Goal: Communication & Community: Answer question/provide support

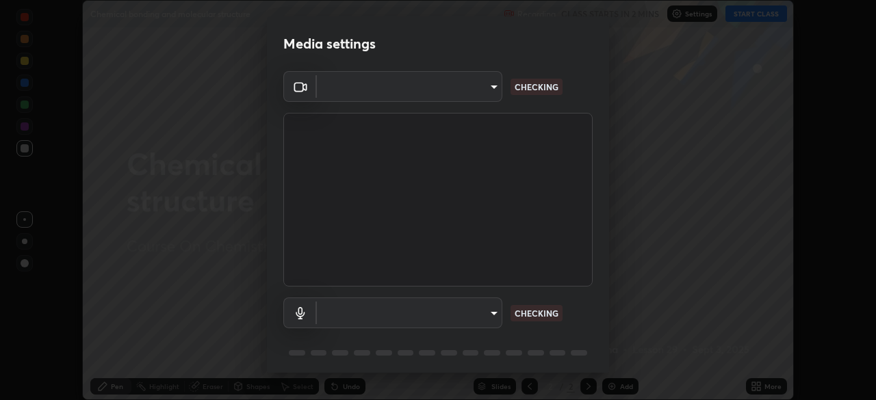
scroll to position [400, 876]
type input "f998bc4046c61b158ae604da705546672abda0c1808058386527230685057052"
click at [494, 317] on body "Erase all Chemical bonding and molecular structure Recording CLASS STARTS IN 2 …" at bounding box center [438, 200] width 876 height 400
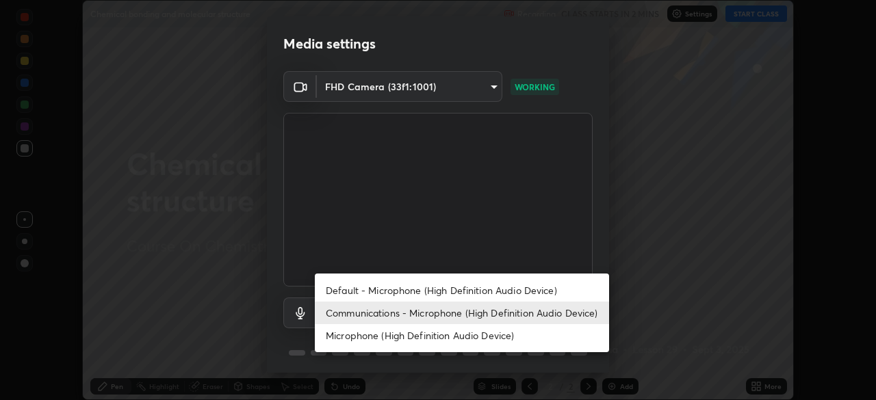
click at [473, 290] on li "Default - Microphone (High Definition Audio Device)" at bounding box center [462, 290] width 294 height 23
type input "default"
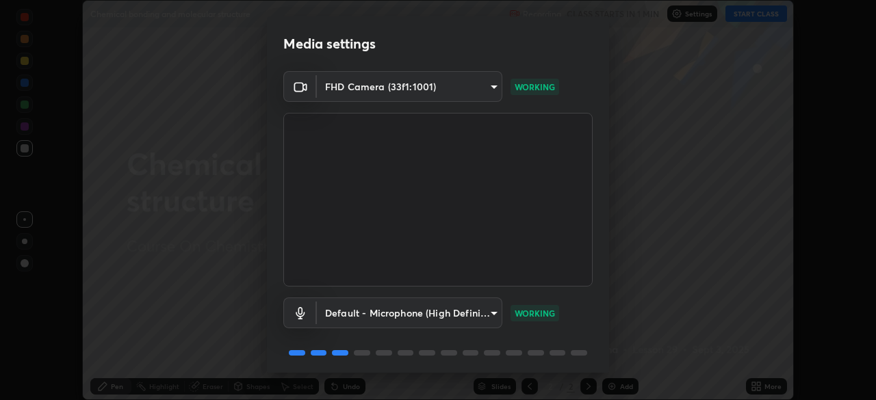
scroll to position [49, 0]
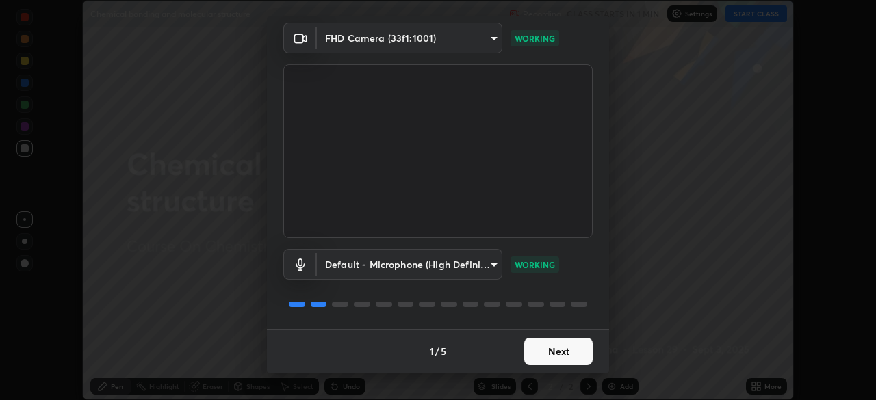
click at [554, 348] on button "Next" at bounding box center [558, 351] width 68 height 27
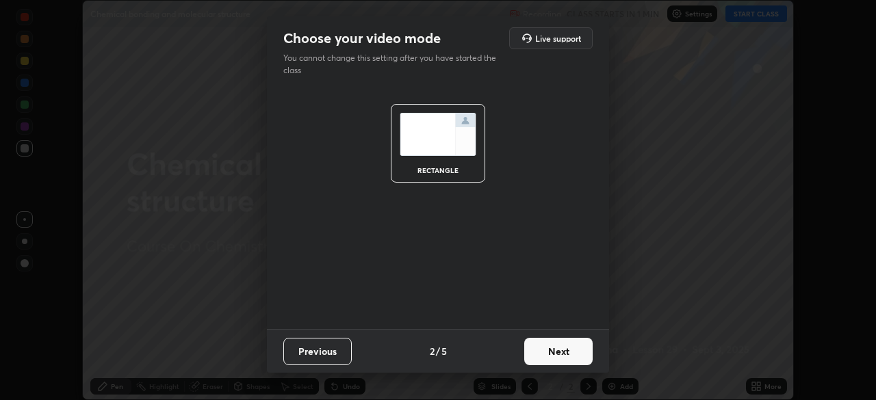
scroll to position [0, 0]
click at [566, 354] on button "Next" at bounding box center [558, 351] width 68 height 27
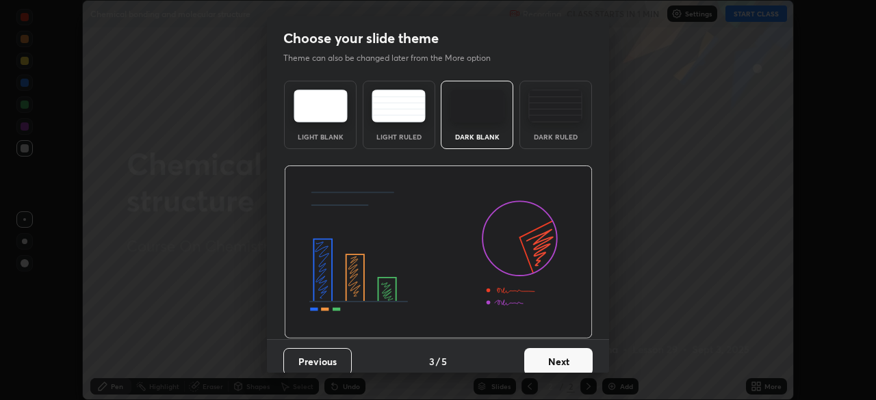
click at [572, 361] on button "Next" at bounding box center [558, 361] width 68 height 27
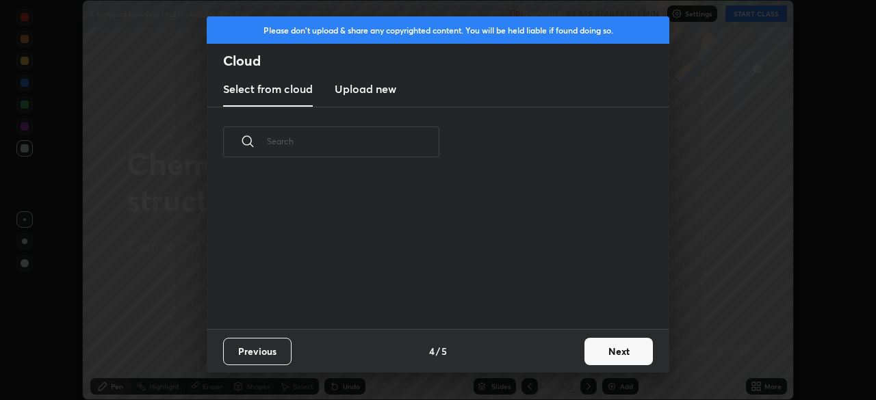
click at [602, 356] on button "Next" at bounding box center [619, 351] width 68 height 27
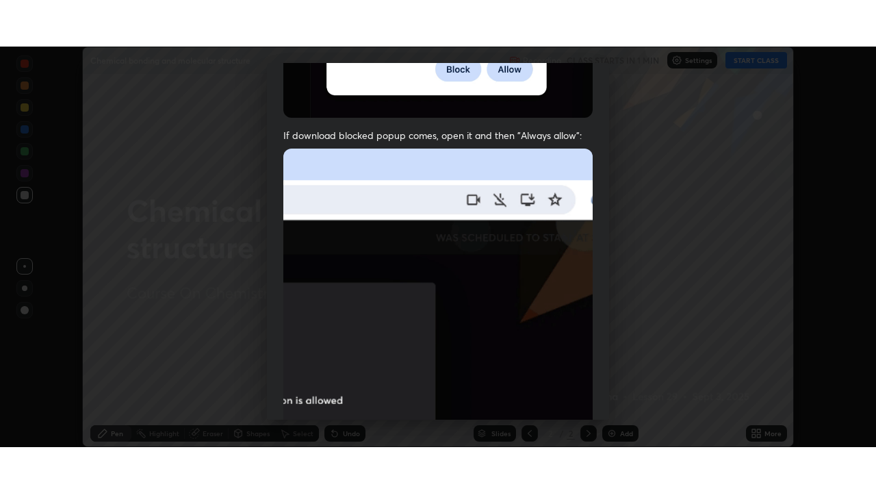
scroll to position [328, 0]
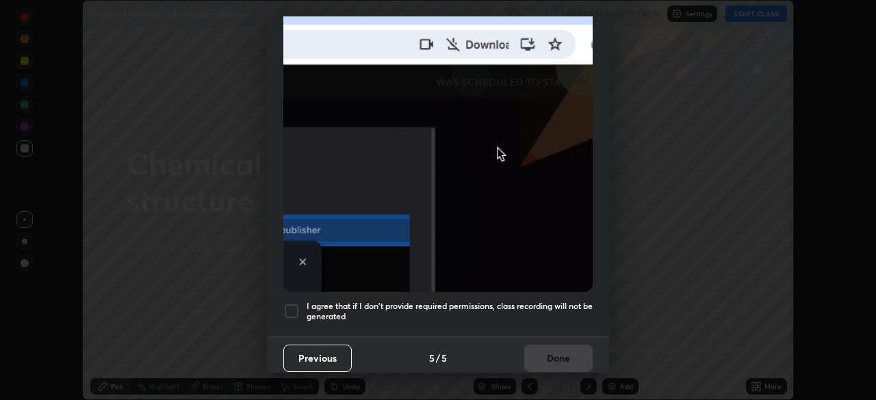
click at [292, 307] on div at bounding box center [291, 311] width 16 height 16
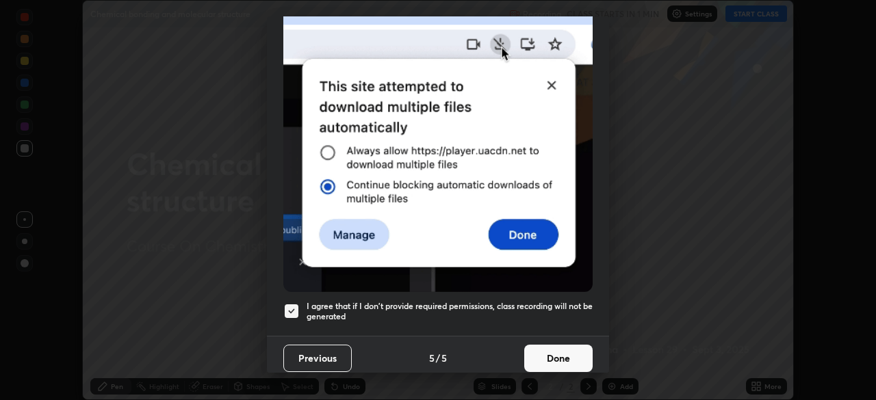
click at [566, 352] on button "Done" at bounding box center [558, 358] width 68 height 27
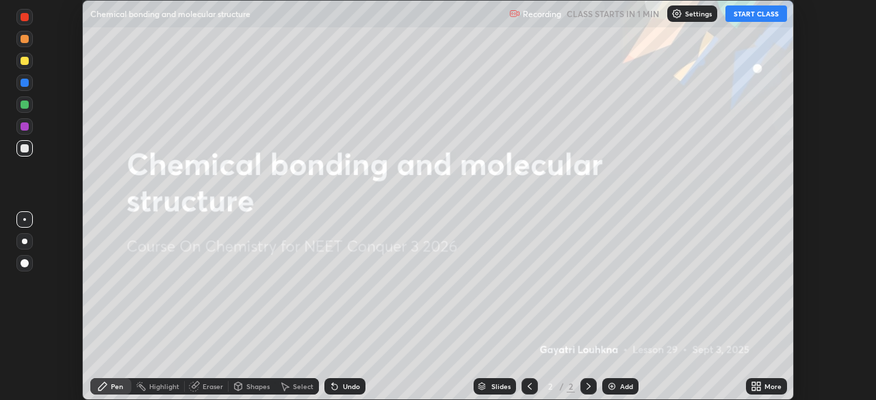
click at [747, 14] on button "START CLASS" at bounding box center [757, 13] width 62 height 16
click at [697, 12] on p "Settings" at bounding box center [698, 13] width 27 height 7
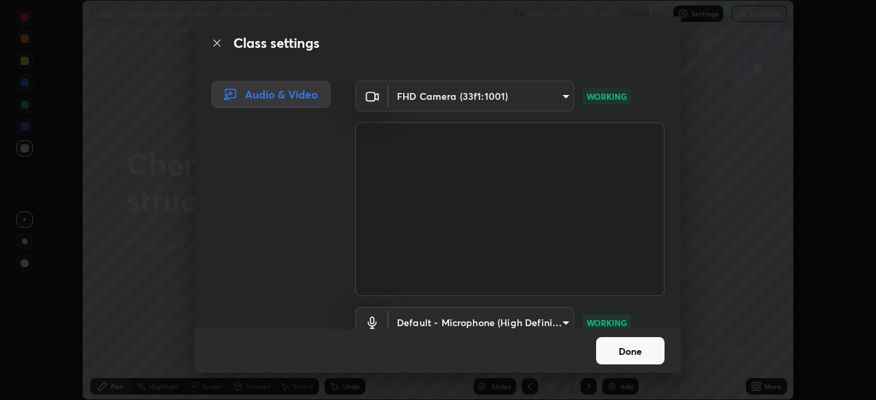
click at [633, 347] on button "Done" at bounding box center [630, 350] width 68 height 27
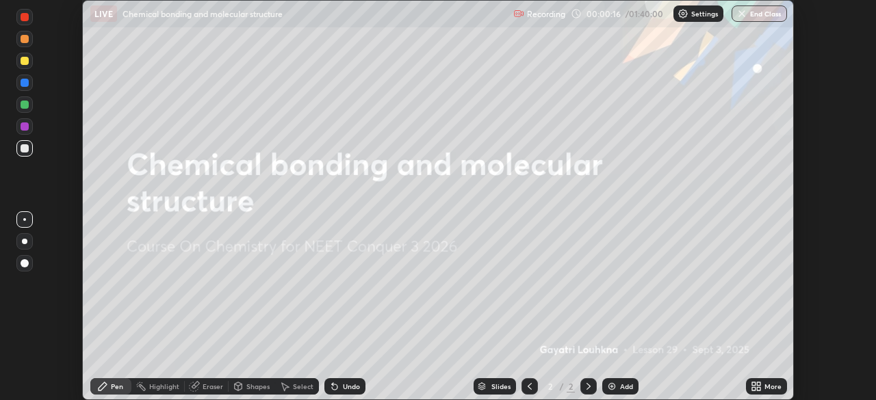
click at [615, 387] on img at bounding box center [611, 386] width 11 height 11
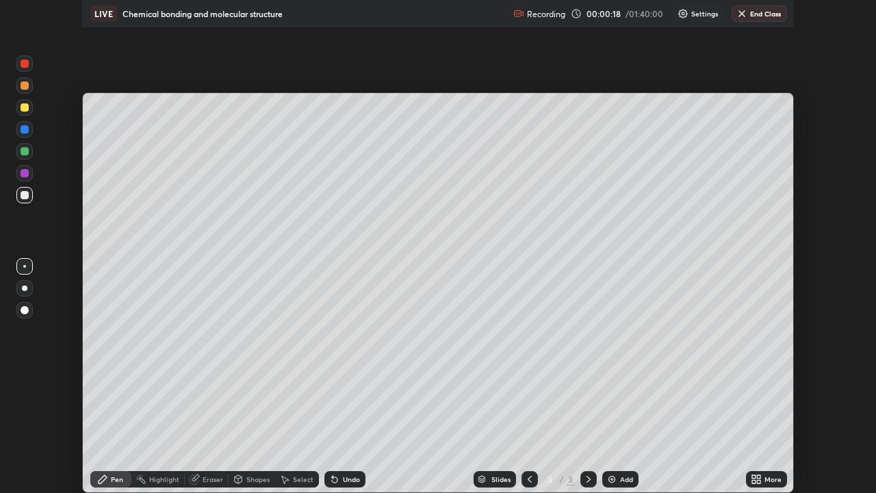
scroll to position [493, 876]
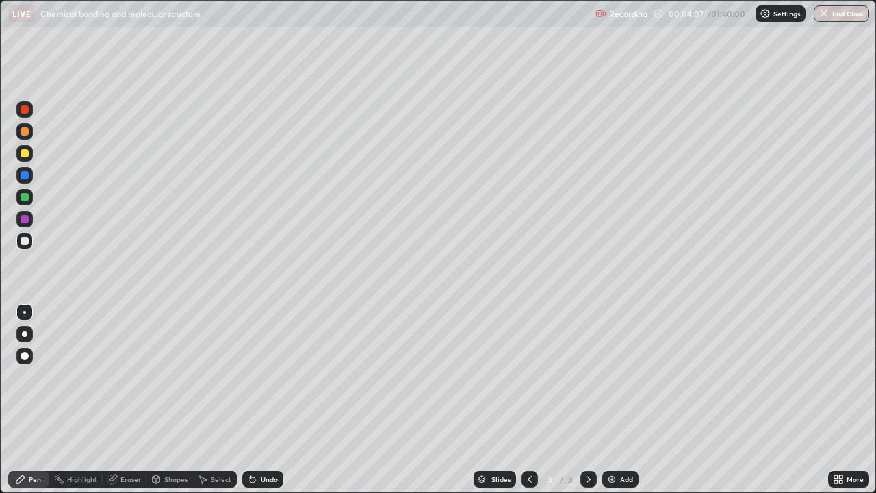
click at [168, 400] on div "Shapes" at bounding box center [169, 479] width 47 height 16
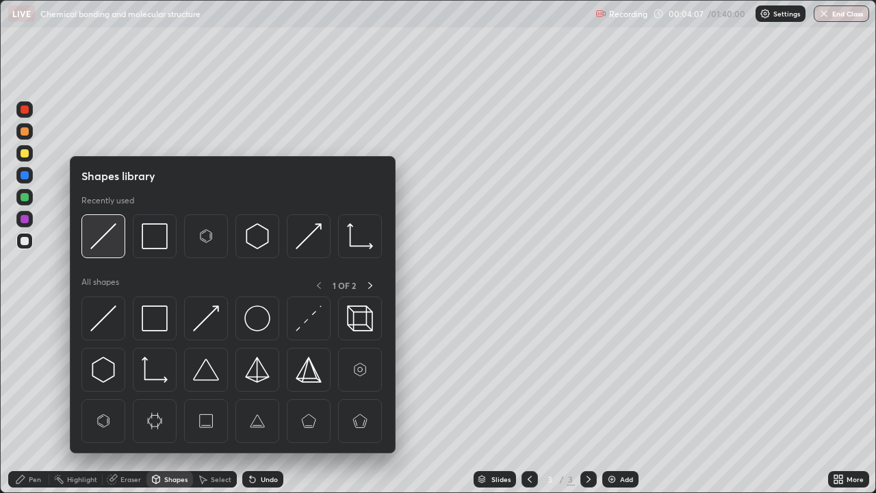
click at [112, 237] on img at bounding box center [103, 236] width 26 height 26
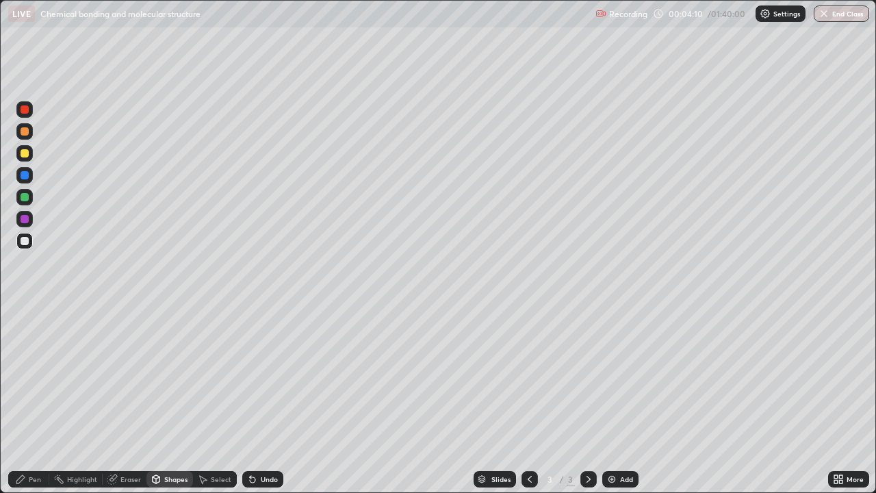
click at [35, 400] on div "Pen" at bounding box center [35, 479] width 12 height 7
click at [25, 197] on div at bounding box center [25, 197] width 8 height 8
click at [25, 155] on div at bounding box center [25, 153] width 8 height 8
click at [164, 400] on div "Shapes" at bounding box center [175, 479] width 23 height 7
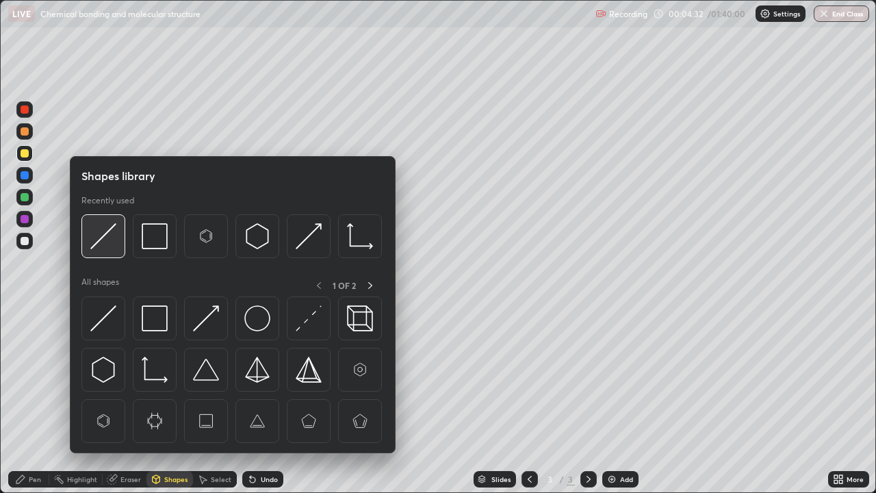
click at [98, 245] on img at bounding box center [103, 236] width 26 height 26
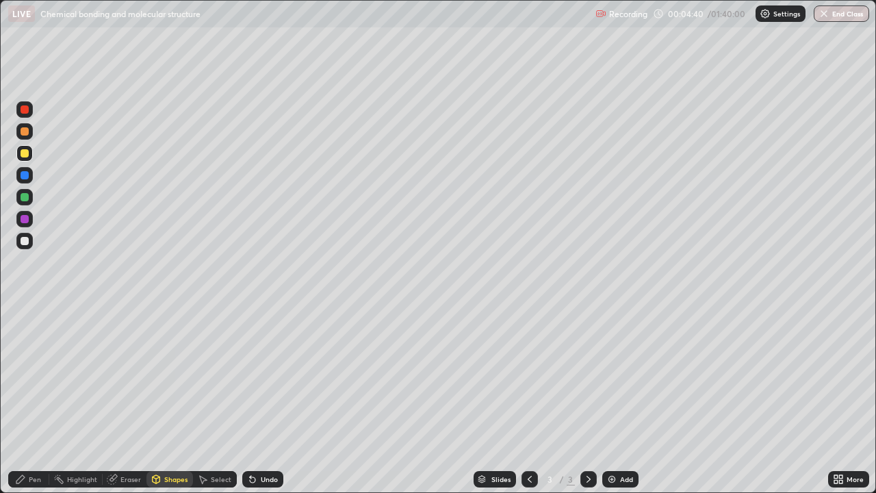
click at [31, 400] on div "Pen" at bounding box center [35, 479] width 12 height 7
click at [26, 220] on div at bounding box center [25, 219] width 8 height 8
click at [21, 196] on div at bounding box center [25, 197] width 8 height 8
click at [29, 248] on div at bounding box center [24, 241] width 16 height 16
click at [25, 219] on div at bounding box center [25, 219] width 8 height 8
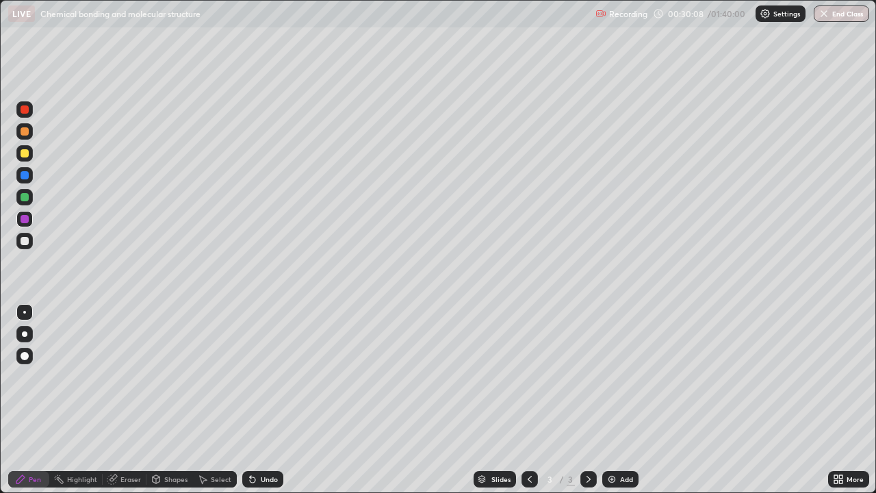
click at [27, 246] on div at bounding box center [24, 241] width 16 height 16
click at [32, 244] on div at bounding box center [24, 241] width 16 height 16
click at [26, 153] on div at bounding box center [25, 153] width 8 height 8
click at [30, 218] on div at bounding box center [24, 219] width 16 height 16
click at [23, 242] on div at bounding box center [25, 241] width 8 height 8
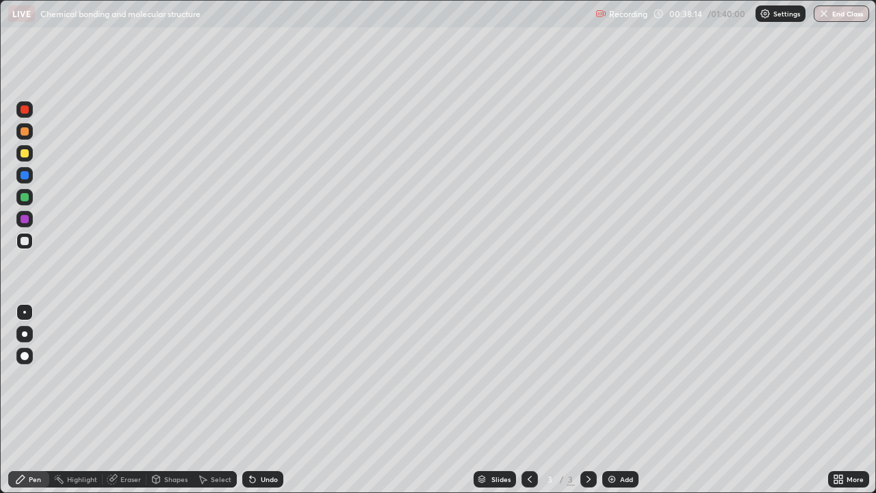
click at [609, 400] on img at bounding box center [611, 479] width 11 height 11
click at [25, 114] on div at bounding box center [24, 109] width 16 height 16
click at [123, 400] on div "Eraser" at bounding box center [130, 479] width 21 height 7
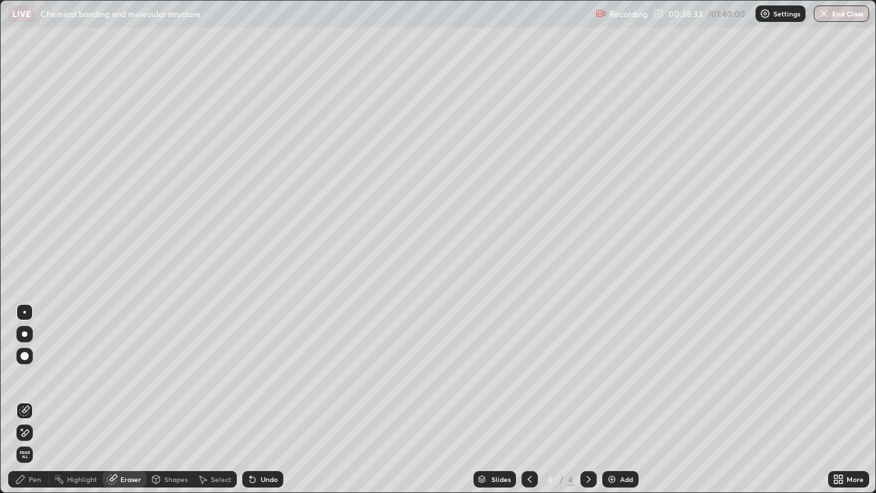
click at [39, 400] on div "Pen" at bounding box center [35, 479] width 12 height 7
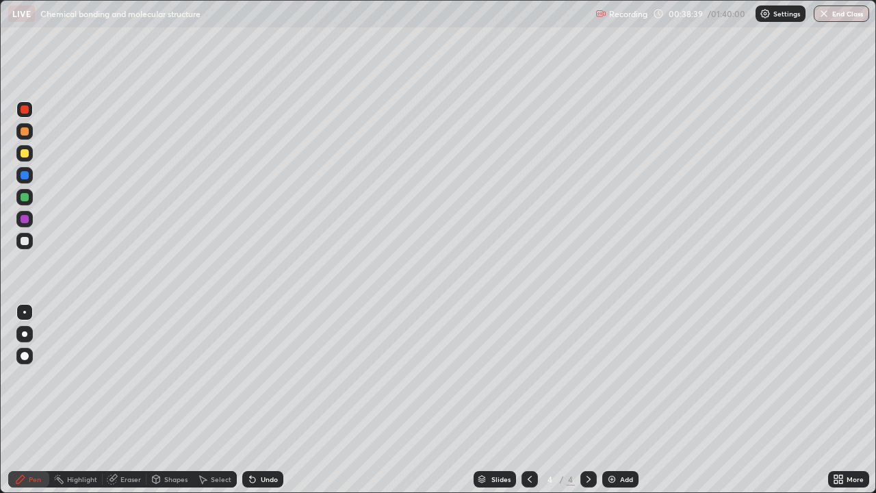
click at [26, 218] on div at bounding box center [25, 219] width 8 height 8
click at [25, 154] on div at bounding box center [25, 153] width 8 height 8
click at [23, 199] on div at bounding box center [25, 197] width 8 height 8
click at [23, 243] on div at bounding box center [25, 241] width 8 height 8
click at [126, 400] on div "Eraser" at bounding box center [130, 479] width 21 height 7
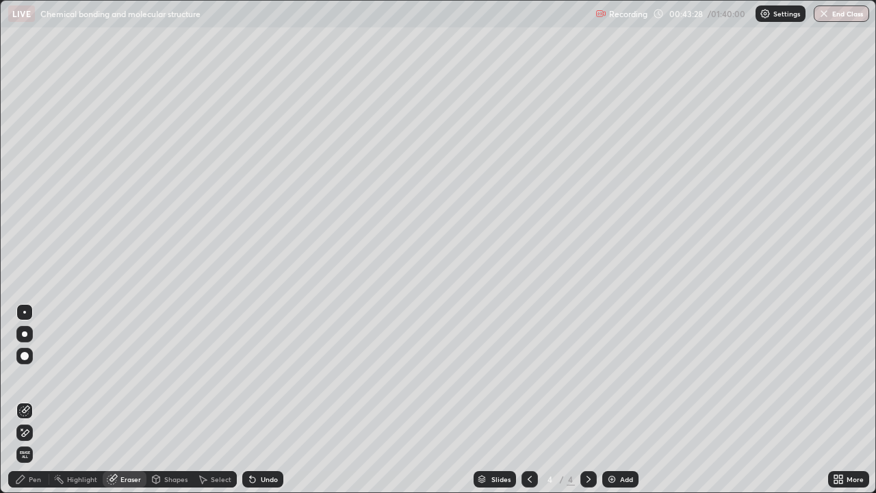
click at [34, 400] on div "Pen" at bounding box center [35, 479] width 12 height 7
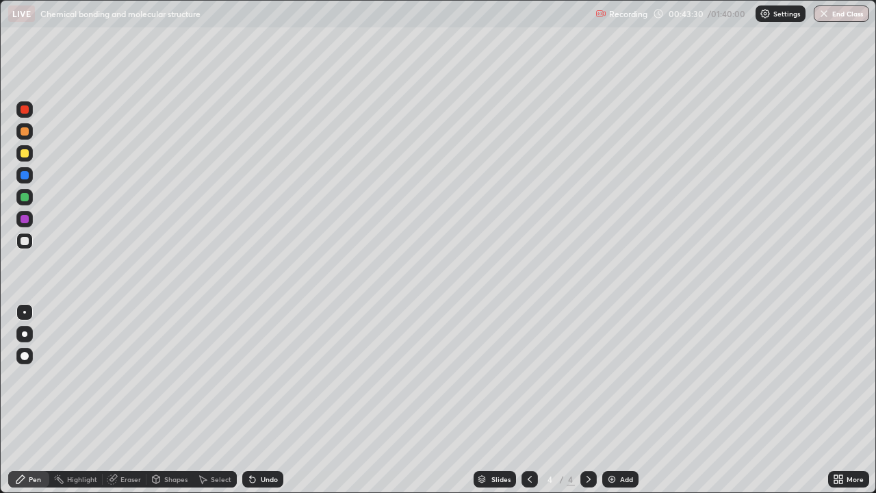
click at [31, 222] on div at bounding box center [24, 219] width 16 height 16
click at [354, 400] on div "Slides 4 / 4 Add" at bounding box center [555, 478] width 545 height 27
click at [374, 400] on div "Slides 4 / 4 Add" at bounding box center [555, 478] width 545 height 27
click at [381, 400] on div "Slides 4 / 4 Add" at bounding box center [555, 478] width 545 height 27
click at [25, 240] on div at bounding box center [25, 241] width 8 height 8
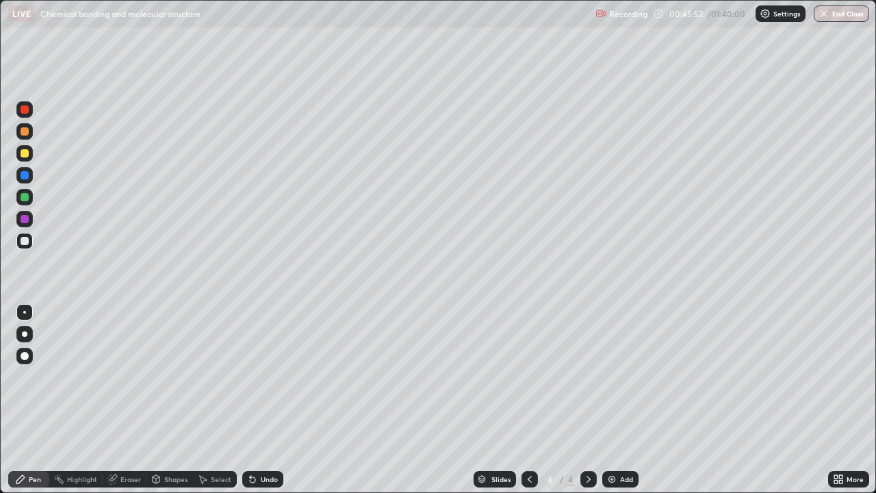
click at [25, 241] on div at bounding box center [25, 241] width 8 height 8
click at [614, 400] on img at bounding box center [611, 479] width 11 height 11
click at [127, 400] on div "Eraser" at bounding box center [130, 479] width 21 height 7
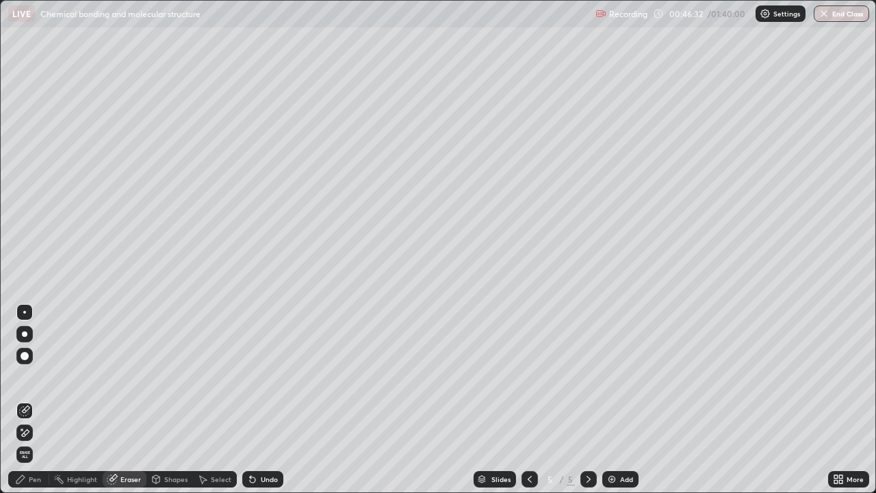
click at [34, 400] on div "Pen" at bounding box center [35, 479] width 12 height 7
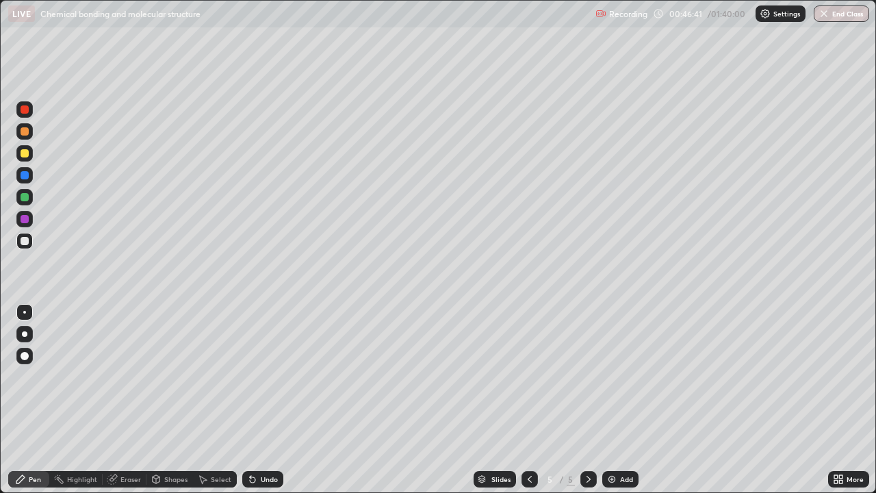
click at [21, 159] on div at bounding box center [24, 153] width 16 height 16
click at [528, 400] on icon at bounding box center [529, 479] width 11 height 11
click at [535, 400] on div at bounding box center [530, 479] width 16 height 16
click at [587, 400] on icon at bounding box center [588, 479] width 11 height 11
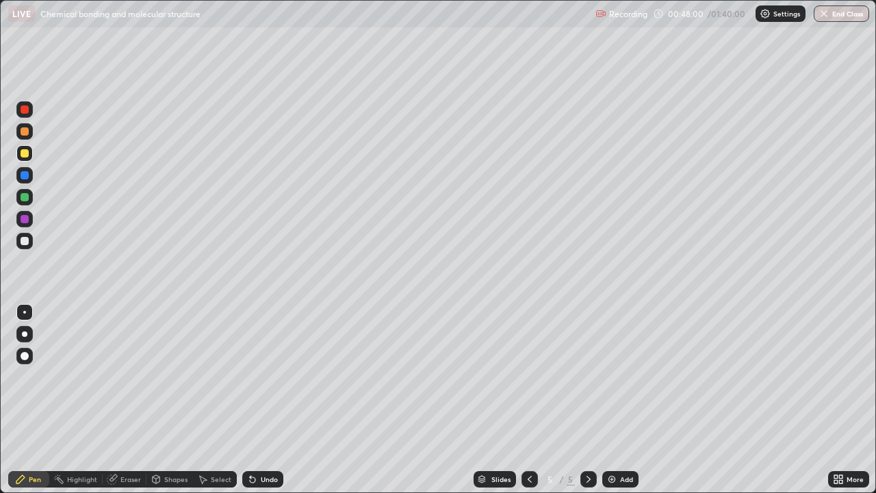
click at [30, 243] on div at bounding box center [24, 241] width 16 height 16
click at [25, 222] on div at bounding box center [25, 219] width 8 height 8
click at [26, 155] on div at bounding box center [25, 153] width 8 height 8
click at [26, 243] on div at bounding box center [25, 241] width 8 height 8
click at [28, 156] on div at bounding box center [25, 153] width 8 height 8
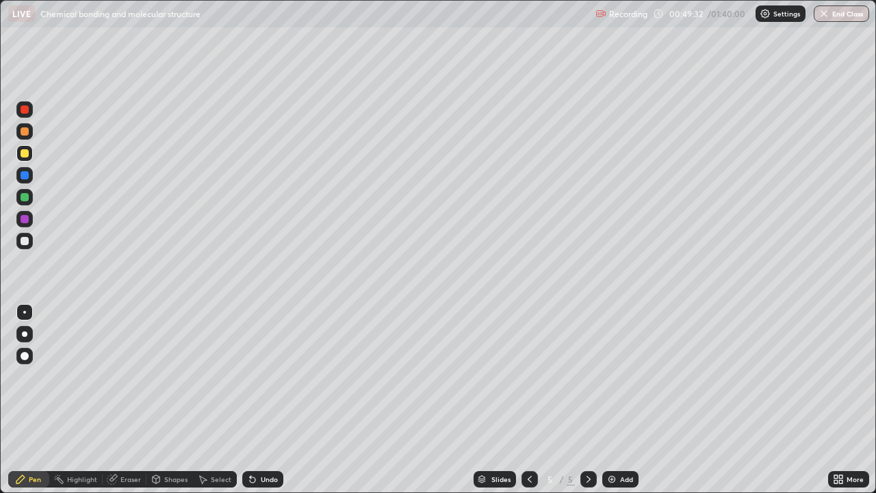
click at [29, 176] on div at bounding box center [24, 175] width 16 height 16
click at [26, 157] on div at bounding box center [25, 153] width 8 height 8
click at [27, 175] on div at bounding box center [25, 175] width 8 height 8
click at [25, 154] on div at bounding box center [25, 153] width 8 height 8
click at [21, 173] on div at bounding box center [25, 175] width 8 height 8
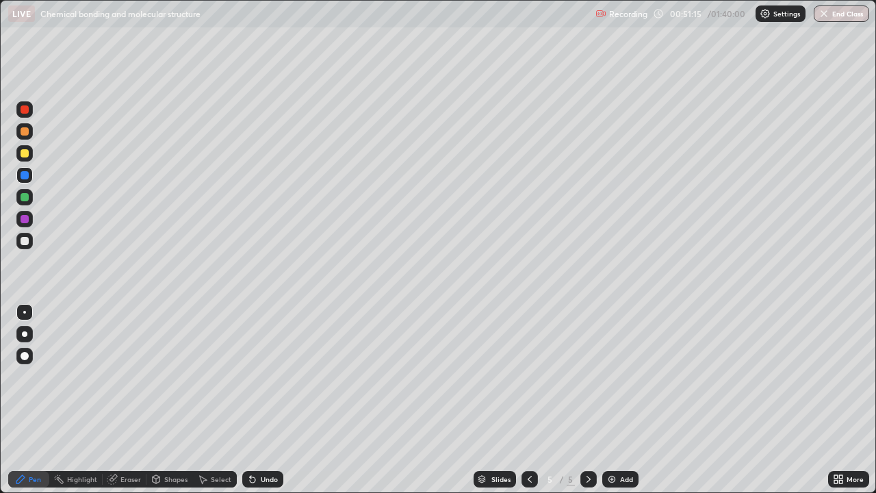
click at [27, 155] on div at bounding box center [25, 153] width 8 height 8
click at [25, 196] on div at bounding box center [25, 197] width 8 height 8
click at [611, 400] on img at bounding box center [611, 479] width 11 height 11
click at [27, 242] on div at bounding box center [25, 241] width 8 height 8
click at [24, 155] on div at bounding box center [25, 153] width 8 height 8
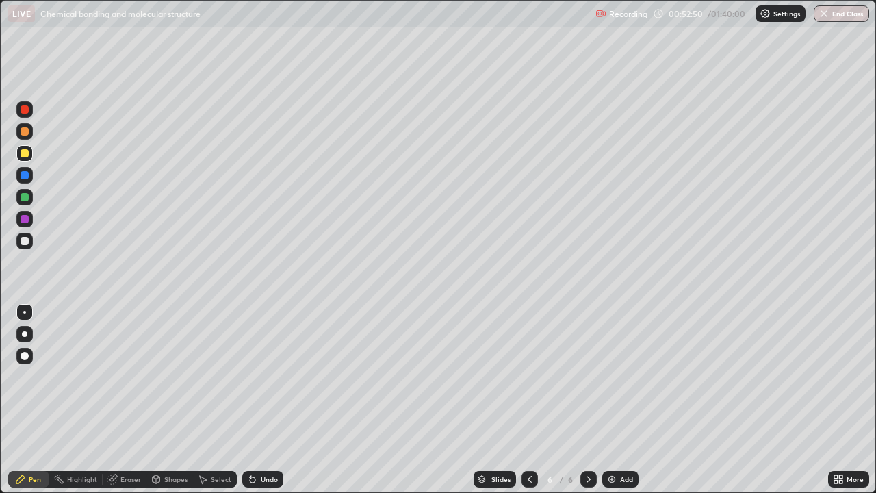
click at [22, 222] on div at bounding box center [25, 219] width 8 height 8
click at [528, 400] on icon at bounding box center [529, 479] width 11 height 11
click at [25, 154] on div at bounding box center [25, 153] width 8 height 8
click at [25, 242] on div at bounding box center [25, 241] width 8 height 8
click at [23, 172] on div at bounding box center [25, 175] width 8 height 8
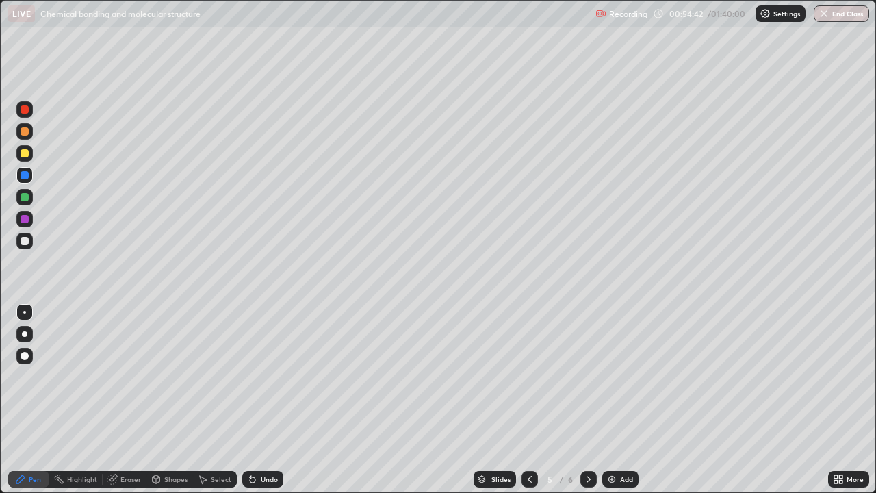
click at [20, 197] on div at bounding box center [24, 197] width 16 height 16
click at [25, 156] on div at bounding box center [25, 153] width 8 height 8
click at [27, 176] on div at bounding box center [25, 175] width 8 height 8
click at [138, 400] on div "Eraser" at bounding box center [130, 479] width 21 height 7
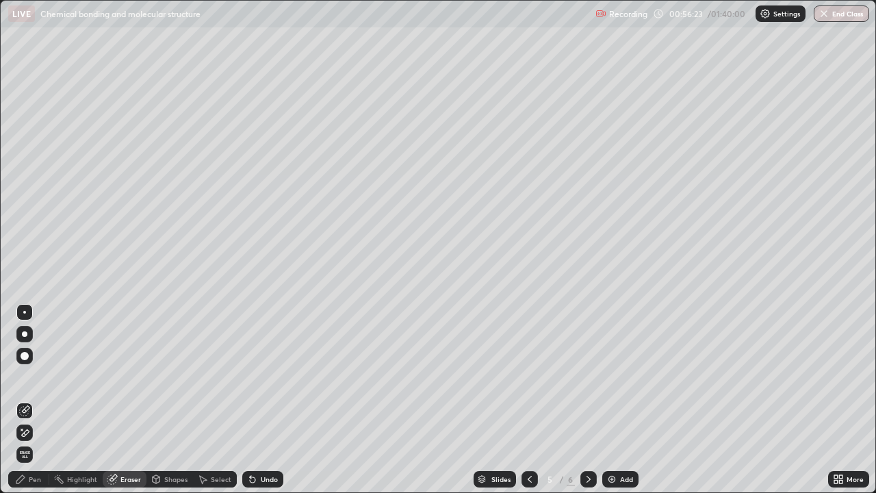
click at [46, 400] on div "Pen" at bounding box center [28, 479] width 41 height 16
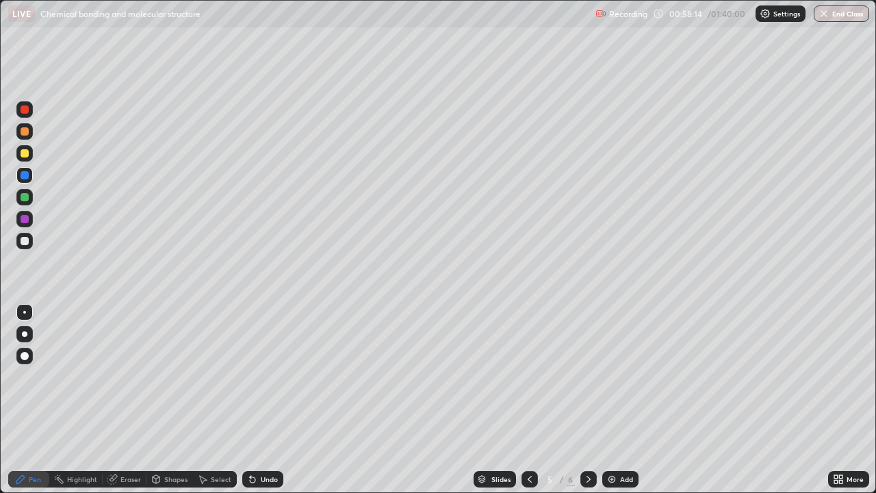
click at [596, 400] on div at bounding box center [588, 479] width 16 height 16
click at [166, 400] on div "Shapes" at bounding box center [175, 479] width 23 height 7
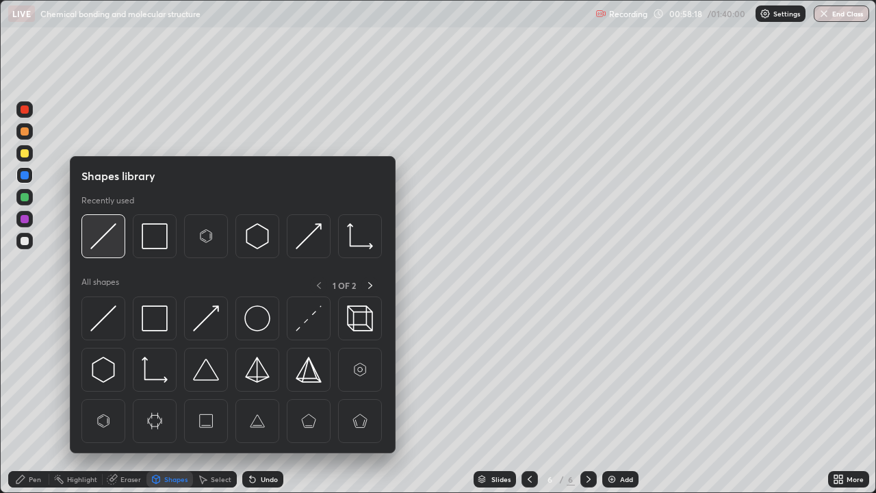
click at [105, 245] on img at bounding box center [103, 236] width 26 height 26
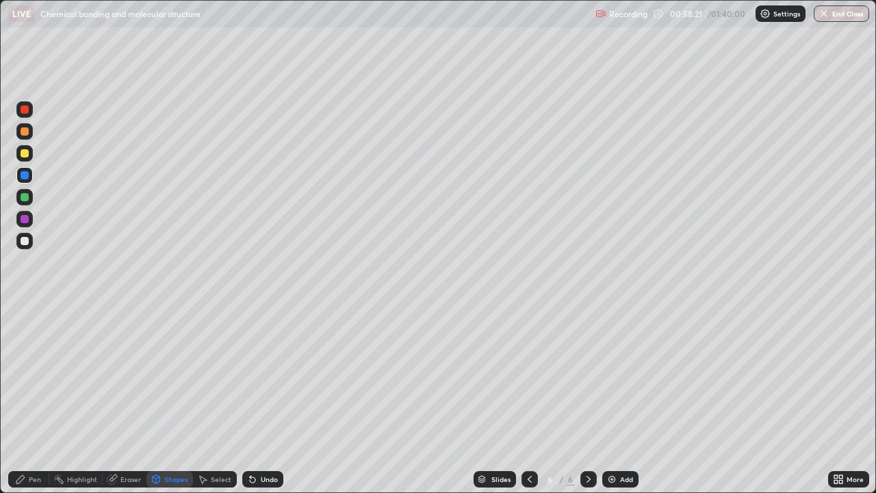
click at [38, 400] on div "Pen" at bounding box center [35, 479] width 12 height 7
click at [28, 240] on div at bounding box center [25, 241] width 8 height 8
click at [27, 135] on div at bounding box center [25, 131] width 8 height 8
click at [25, 201] on div at bounding box center [25, 197] width 8 height 8
click at [25, 133] on div at bounding box center [25, 131] width 8 height 8
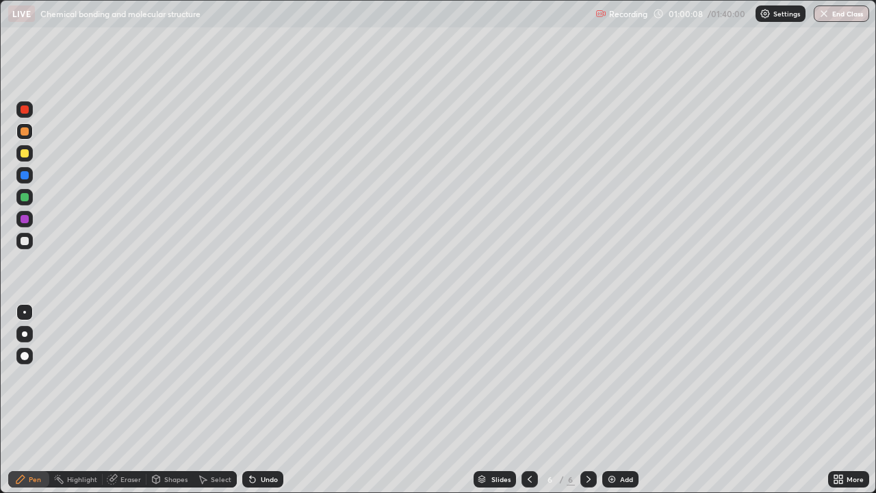
click at [133, 400] on div "Eraser" at bounding box center [130, 479] width 21 height 7
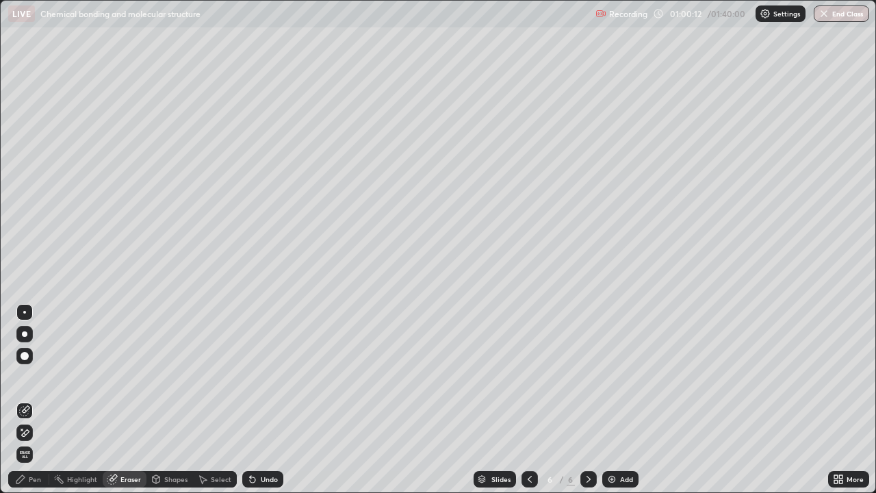
click at [40, 400] on div "Pen" at bounding box center [35, 479] width 12 height 7
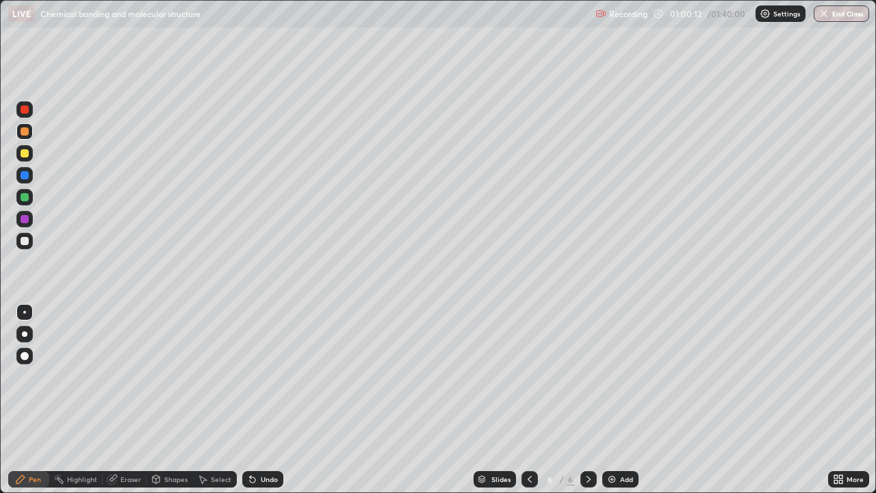
click at [32, 200] on div at bounding box center [24, 197] width 16 height 16
click at [25, 154] on div at bounding box center [25, 153] width 8 height 8
click at [25, 241] on div at bounding box center [25, 241] width 8 height 8
click at [32, 220] on div at bounding box center [24, 219] width 16 height 16
click at [528, 400] on icon at bounding box center [529, 479] width 11 height 11
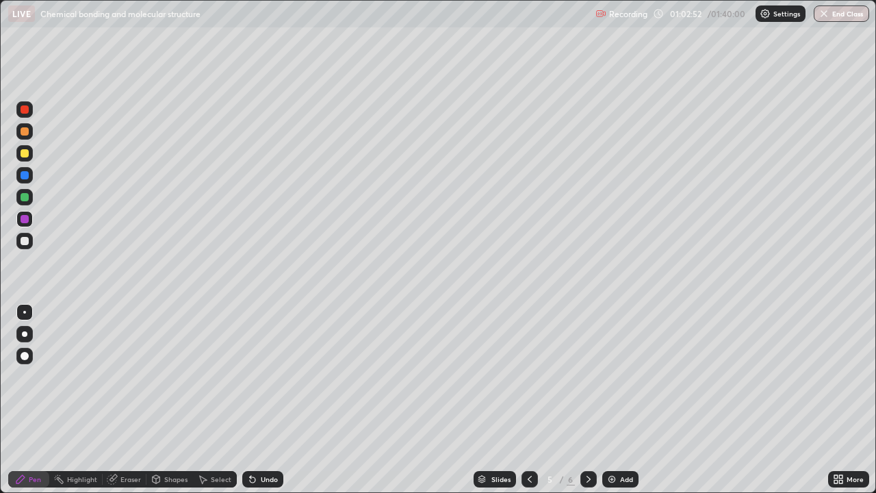
click at [530, 400] on icon at bounding box center [529, 479] width 11 height 11
click at [528, 400] on icon at bounding box center [529, 479] width 11 height 11
click at [587, 400] on icon at bounding box center [588, 479] width 11 height 11
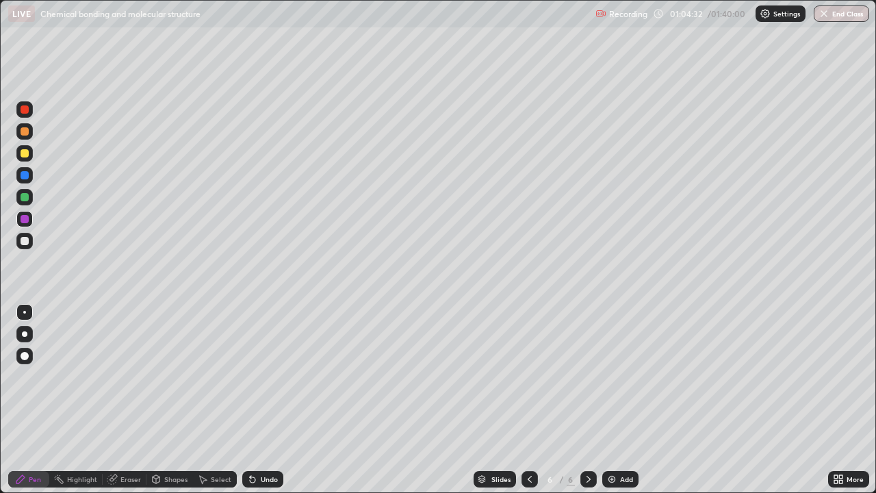
click at [131, 400] on div "Eraser" at bounding box center [130, 479] width 21 height 7
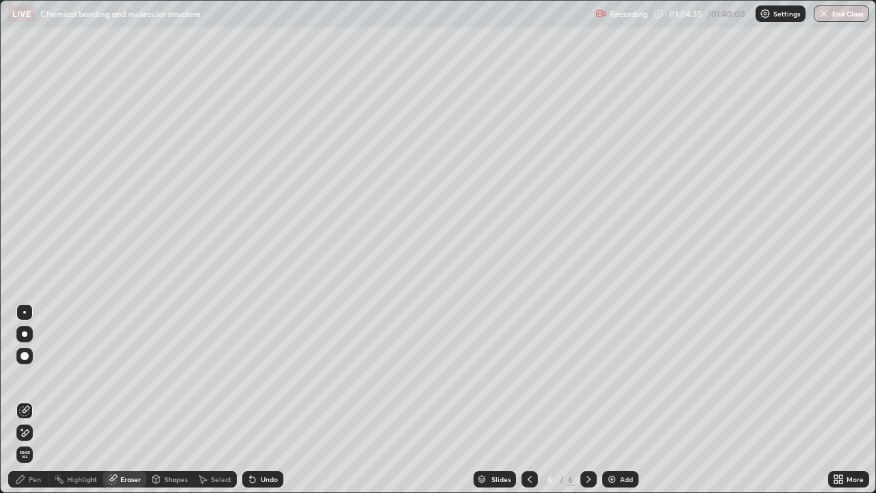
click at [35, 400] on div "Pen" at bounding box center [35, 479] width 12 height 7
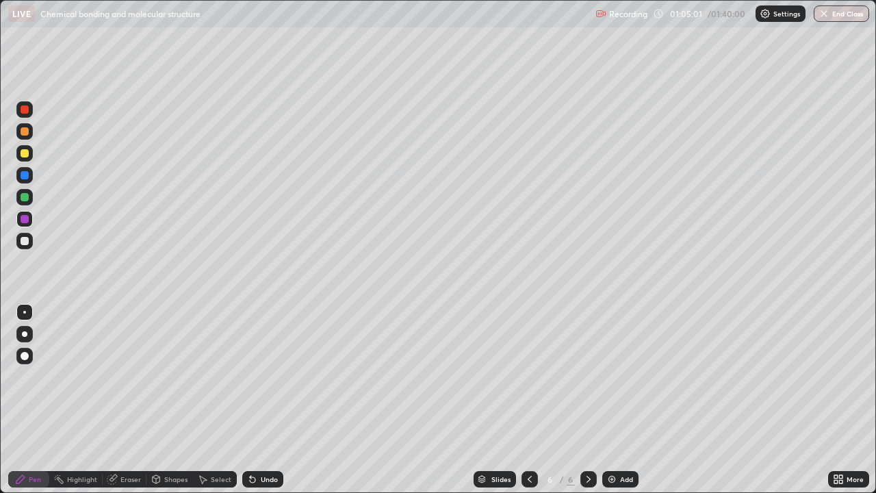
click at [21, 154] on div at bounding box center [25, 153] width 8 height 8
click at [528, 400] on icon at bounding box center [529, 479] width 11 height 11
click at [587, 400] on icon at bounding box center [589, 479] width 4 height 7
click at [609, 400] on img at bounding box center [611, 479] width 11 height 11
click at [21, 241] on div at bounding box center [25, 241] width 8 height 8
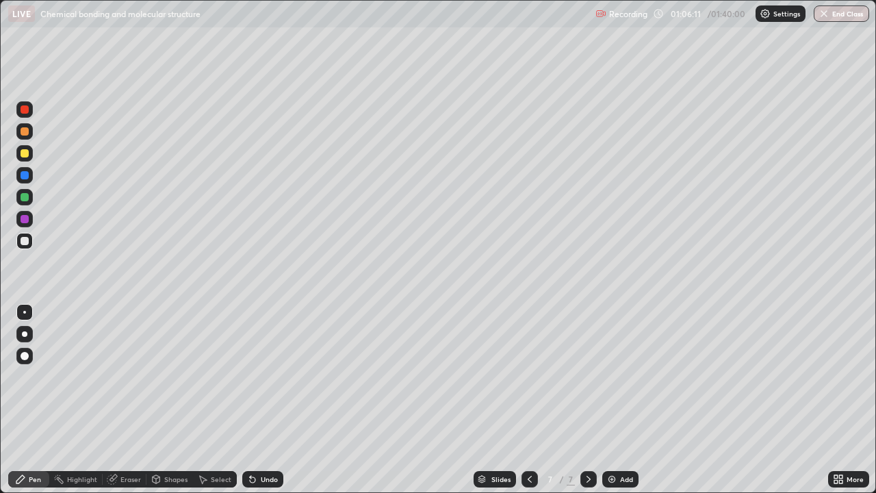
click at [26, 198] on div at bounding box center [25, 197] width 8 height 8
click at [25, 175] on div at bounding box center [25, 175] width 8 height 8
click at [132, 400] on div "Eraser" at bounding box center [130, 479] width 21 height 7
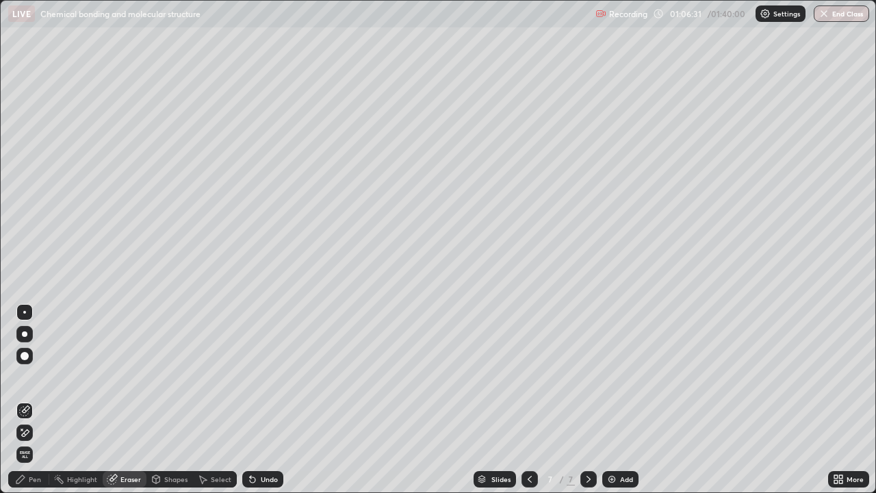
click at [36, 400] on div "Pen" at bounding box center [28, 479] width 41 height 16
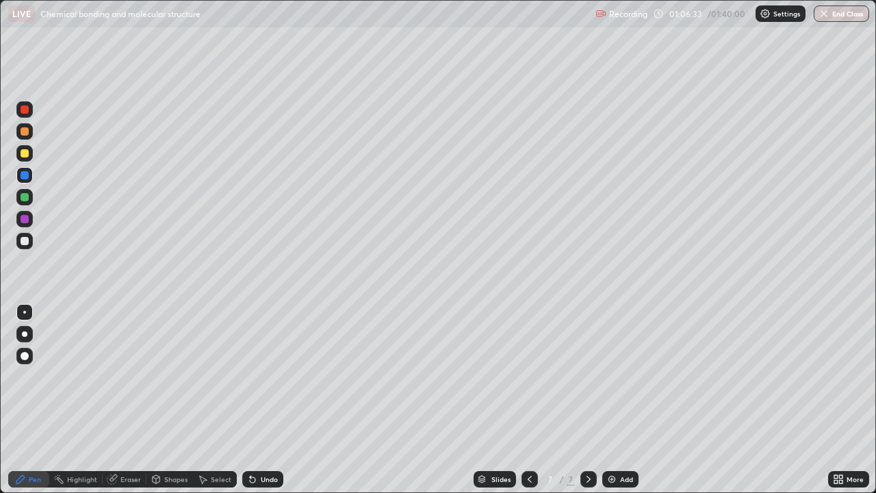
click at [133, 400] on div "Eraser" at bounding box center [130, 479] width 21 height 7
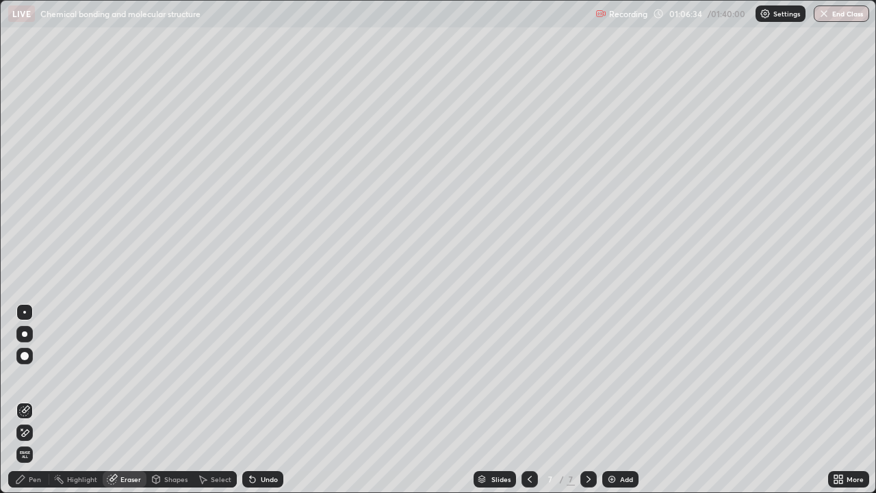
click at [37, 400] on div "Pen" at bounding box center [28, 479] width 41 height 16
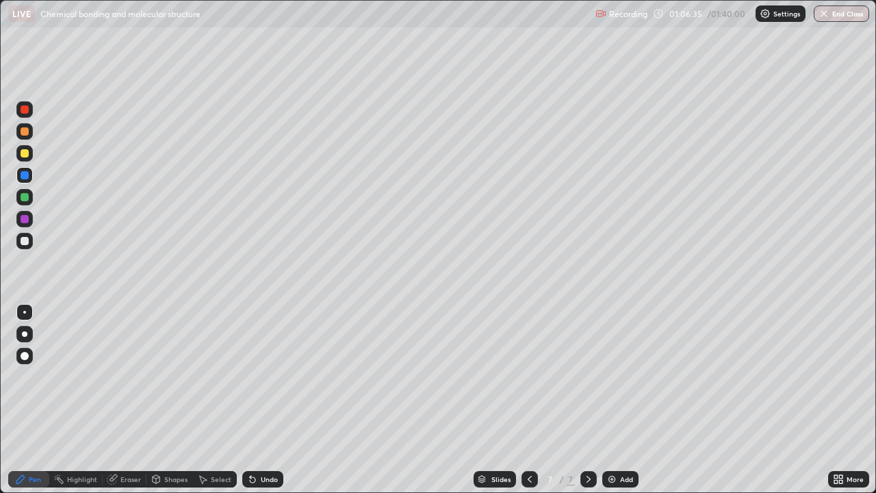
click at [24, 242] on div at bounding box center [25, 241] width 8 height 8
click at [25, 157] on div at bounding box center [25, 153] width 8 height 8
click at [22, 218] on div at bounding box center [25, 219] width 8 height 8
click at [18, 240] on div at bounding box center [24, 241] width 16 height 16
click at [528, 400] on icon at bounding box center [529, 479] width 11 height 11
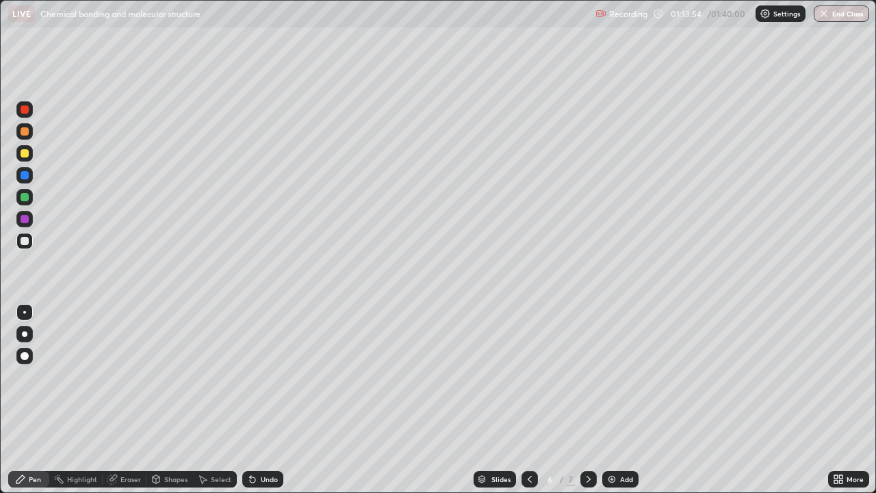
click at [593, 400] on div at bounding box center [588, 479] width 16 height 16
click at [528, 400] on icon at bounding box center [529, 479] width 11 height 11
click at [587, 400] on icon at bounding box center [588, 479] width 11 height 11
click at [608, 400] on img at bounding box center [611, 479] width 11 height 11
click at [21, 244] on div at bounding box center [24, 241] width 16 height 16
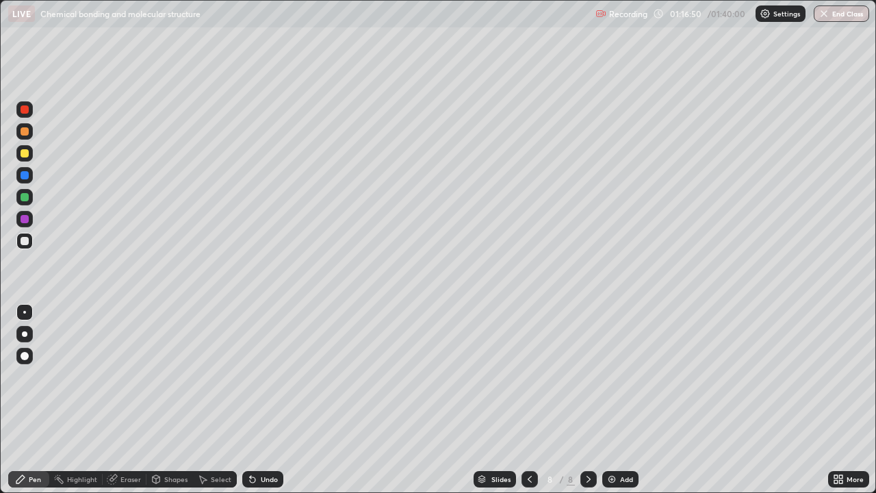
click at [26, 156] on div at bounding box center [25, 153] width 8 height 8
click at [30, 218] on div at bounding box center [24, 219] width 16 height 16
click at [30, 244] on div at bounding box center [24, 241] width 16 height 16
click at [30, 179] on div at bounding box center [24, 175] width 16 height 16
click at [25, 218] on div at bounding box center [25, 219] width 8 height 8
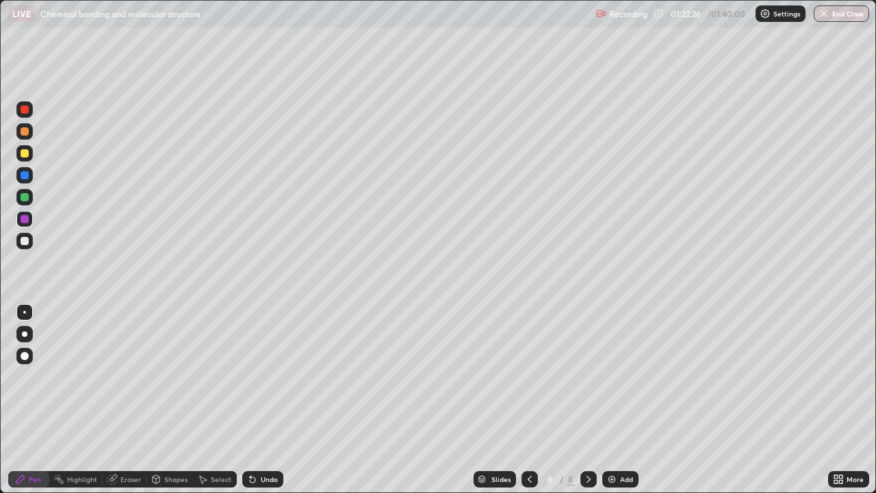
click at [616, 400] on img at bounding box center [611, 479] width 11 height 11
click at [166, 400] on div "Shapes" at bounding box center [175, 479] width 23 height 7
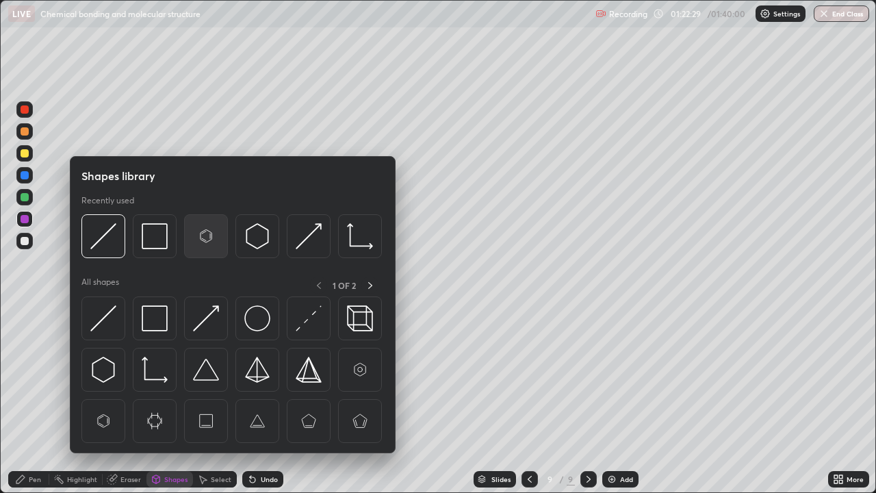
click at [207, 238] on img at bounding box center [206, 236] width 26 height 26
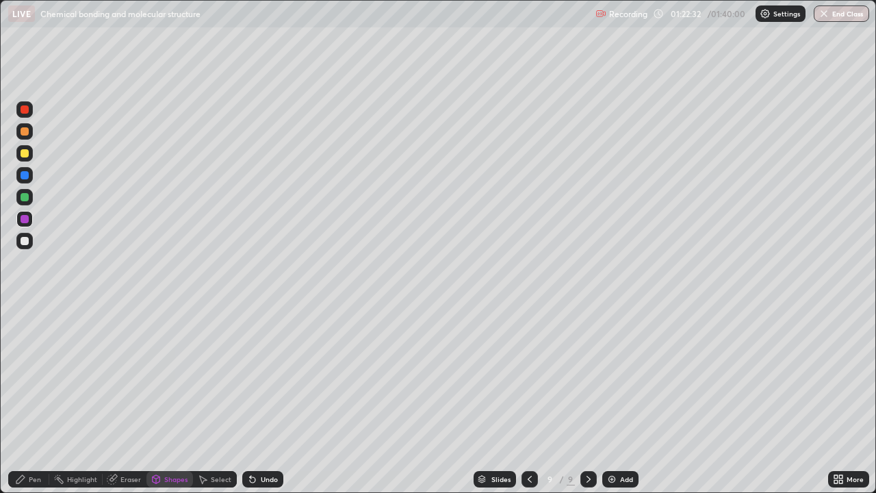
click at [28, 247] on div at bounding box center [24, 241] width 16 height 16
click at [40, 400] on div "Pen" at bounding box center [35, 479] width 12 height 7
click at [140, 400] on div "Eraser" at bounding box center [125, 479] width 44 height 16
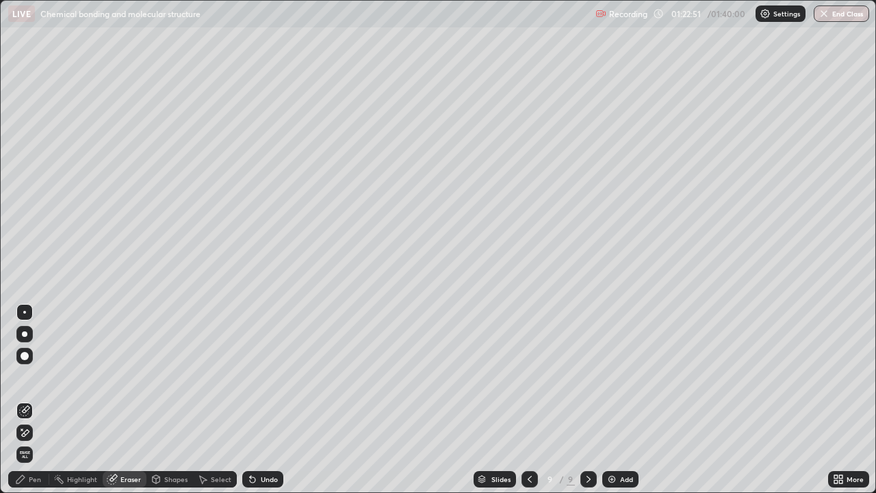
click at [35, 400] on div "Pen" at bounding box center [35, 479] width 12 height 7
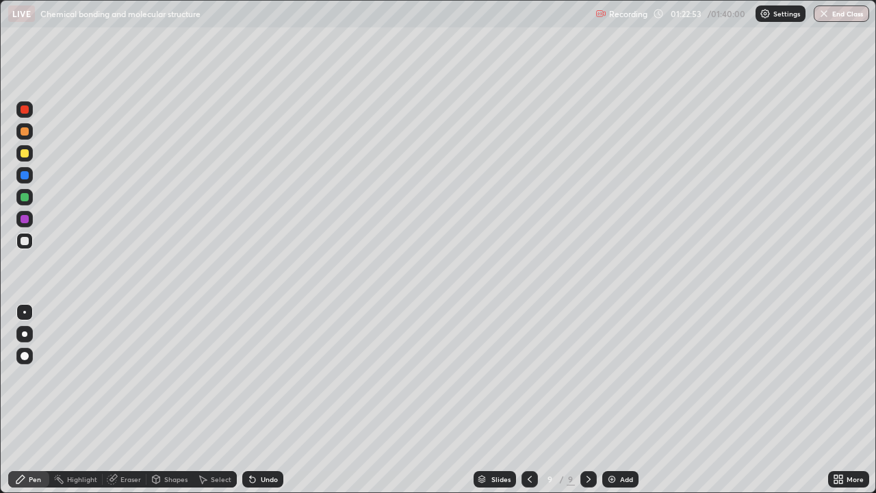
click at [25, 244] on div at bounding box center [25, 241] width 8 height 8
click at [27, 157] on div at bounding box center [25, 153] width 8 height 8
click at [528, 400] on icon at bounding box center [529, 479] width 11 height 11
click at [587, 400] on icon at bounding box center [588, 479] width 11 height 11
click at [25, 242] on div at bounding box center [25, 241] width 8 height 8
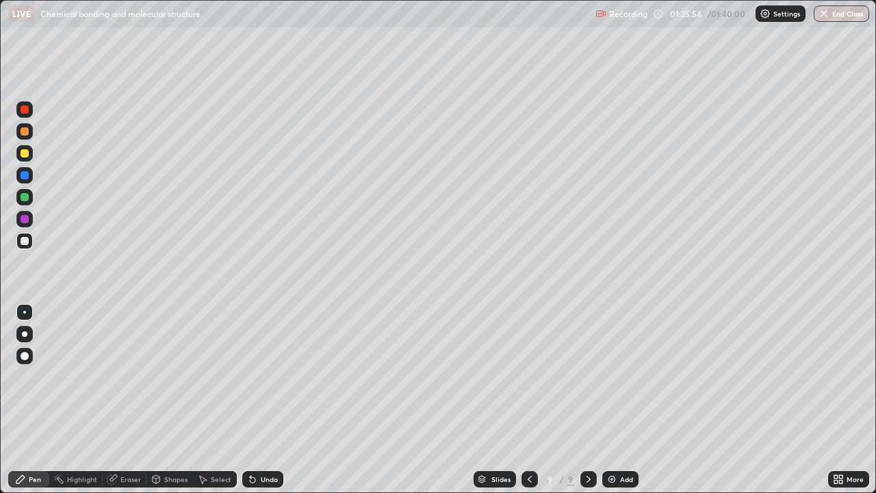
click at [31, 222] on div at bounding box center [24, 219] width 16 height 16
click at [24, 240] on div at bounding box center [25, 241] width 8 height 8
click at [25, 154] on div at bounding box center [25, 153] width 8 height 8
click at [27, 248] on div at bounding box center [24, 241] width 16 height 16
click at [609, 400] on img at bounding box center [611, 479] width 11 height 11
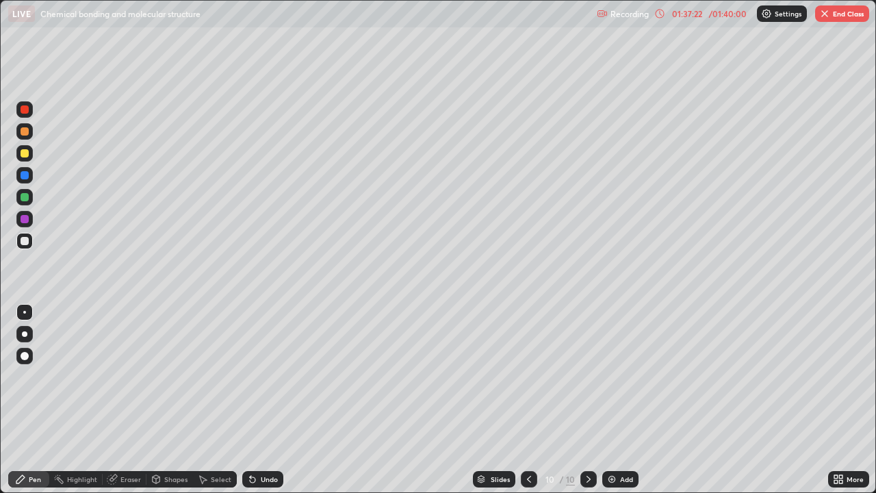
click at [613, 400] on img at bounding box center [611, 479] width 11 height 11
click at [824, 18] on img "button" at bounding box center [824, 13] width 11 height 11
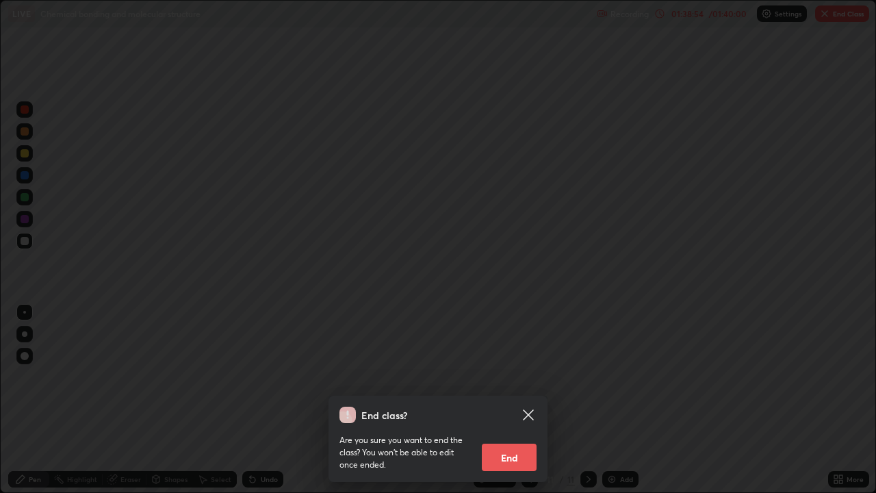
click at [500, 400] on button "End" at bounding box center [509, 457] width 55 height 27
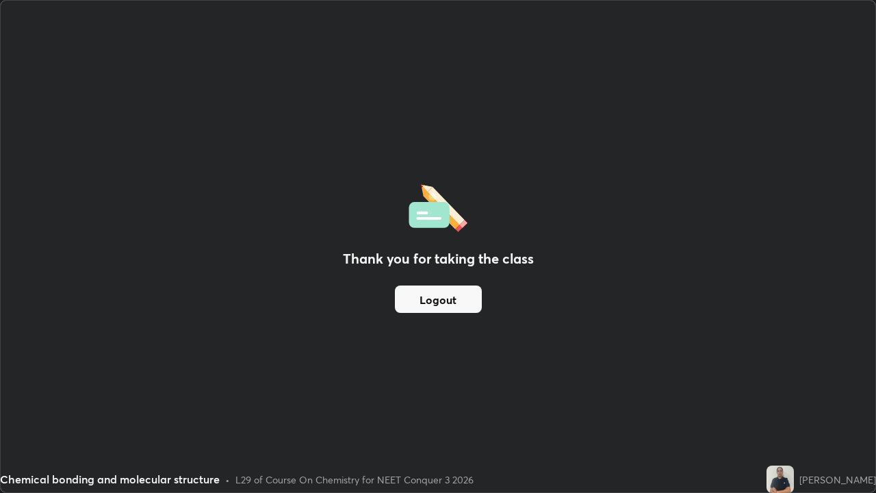
click at [461, 301] on button "Logout" at bounding box center [438, 298] width 87 height 27
